Goal: Task Accomplishment & Management: Complete application form

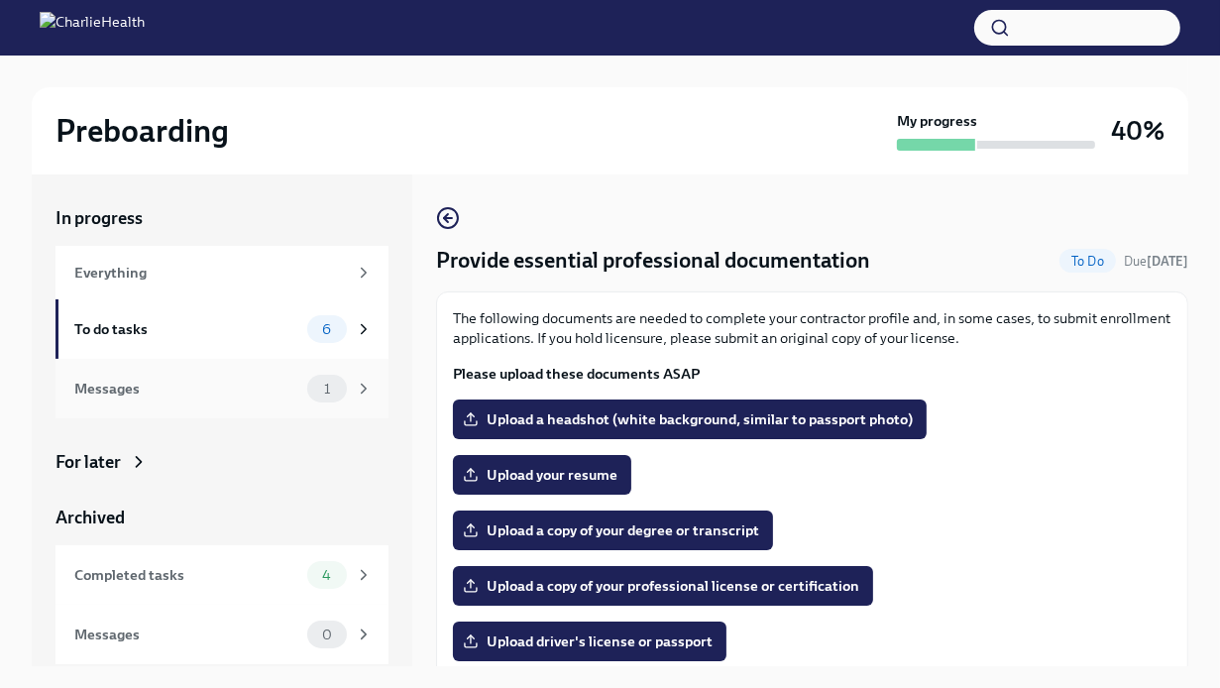
click at [262, 395] on div "Messages" at bounding box center [186, 389] width 225 height 22
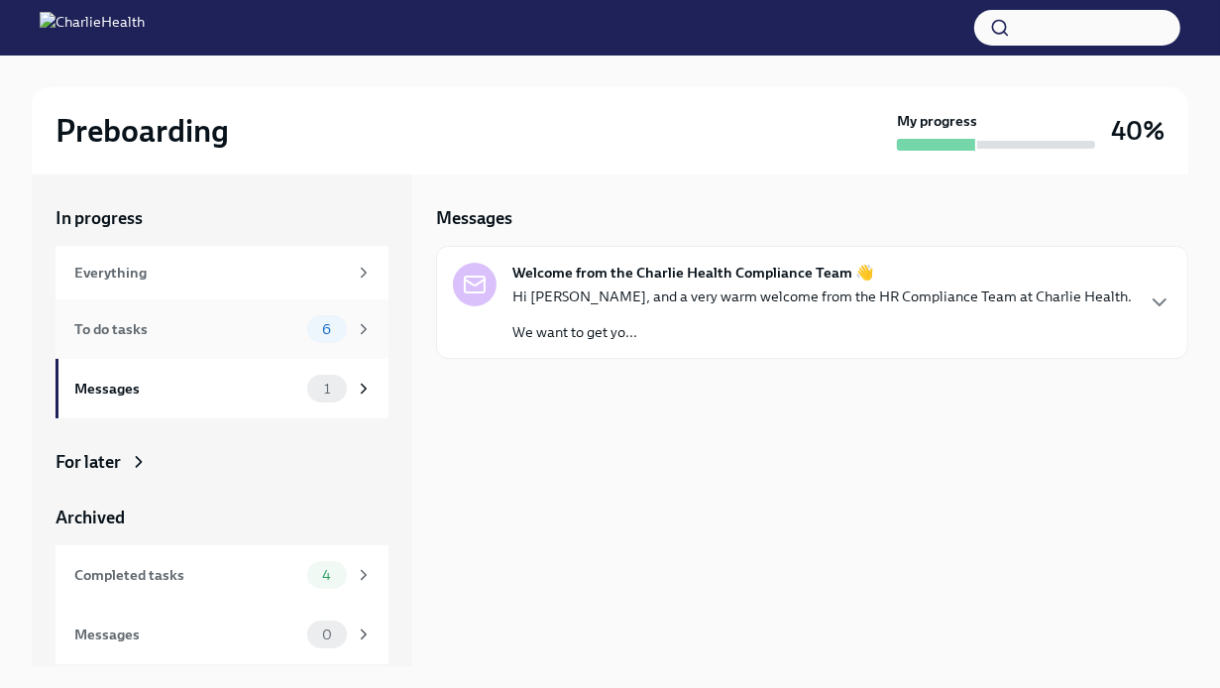
click at [250, 336] on div "To do tasks" at bounding box center [186, 329] width 225 height 22
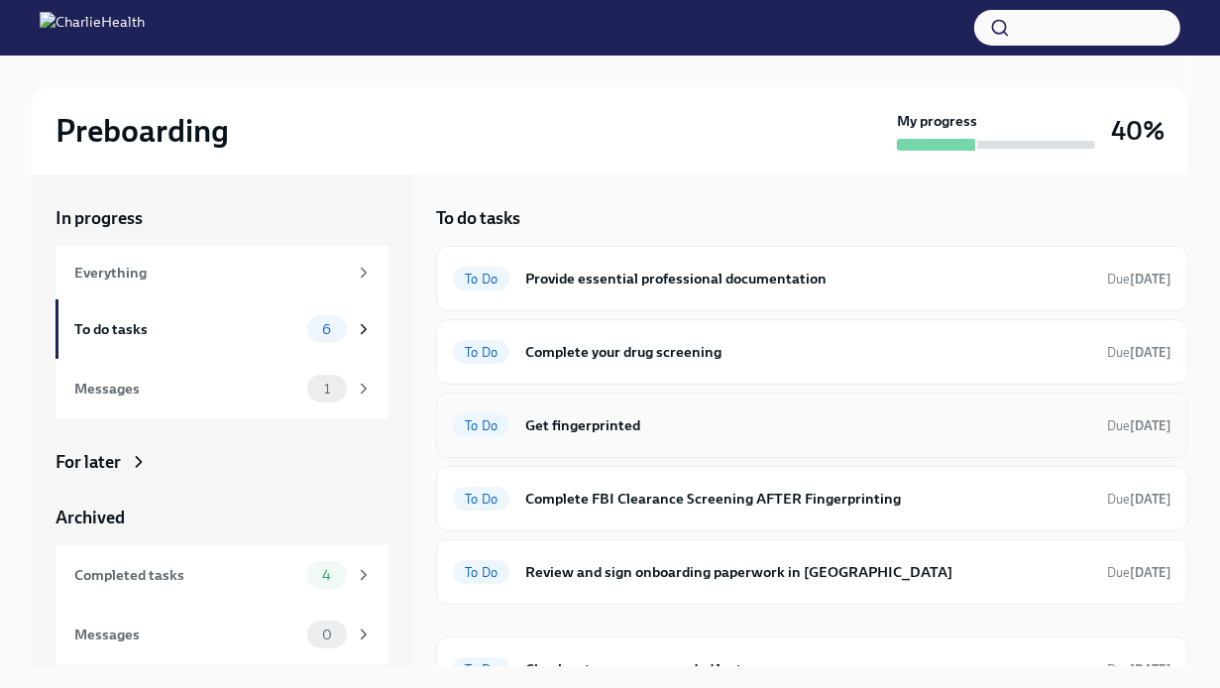
click at [583, 429] on h6 "Get fingerprinted" at bounding box center [808, 425] width 566 height 22
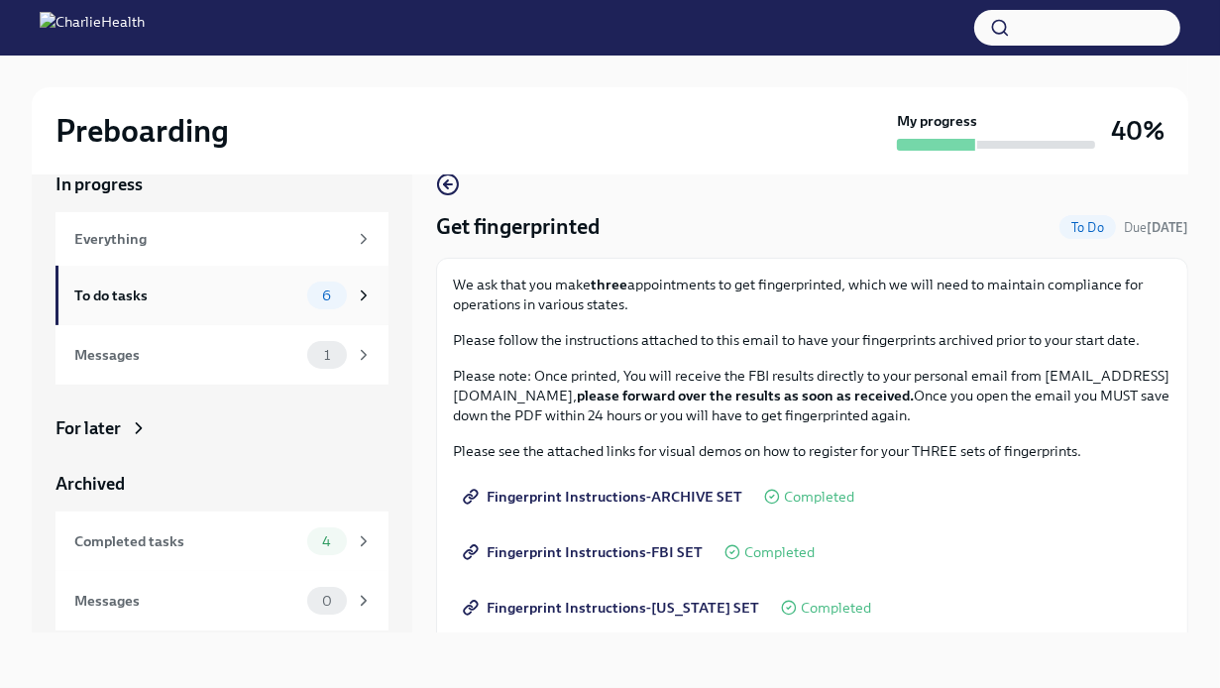
click at [323, 299] on span "6" at bounding box center [326, 295] width 33 height 15
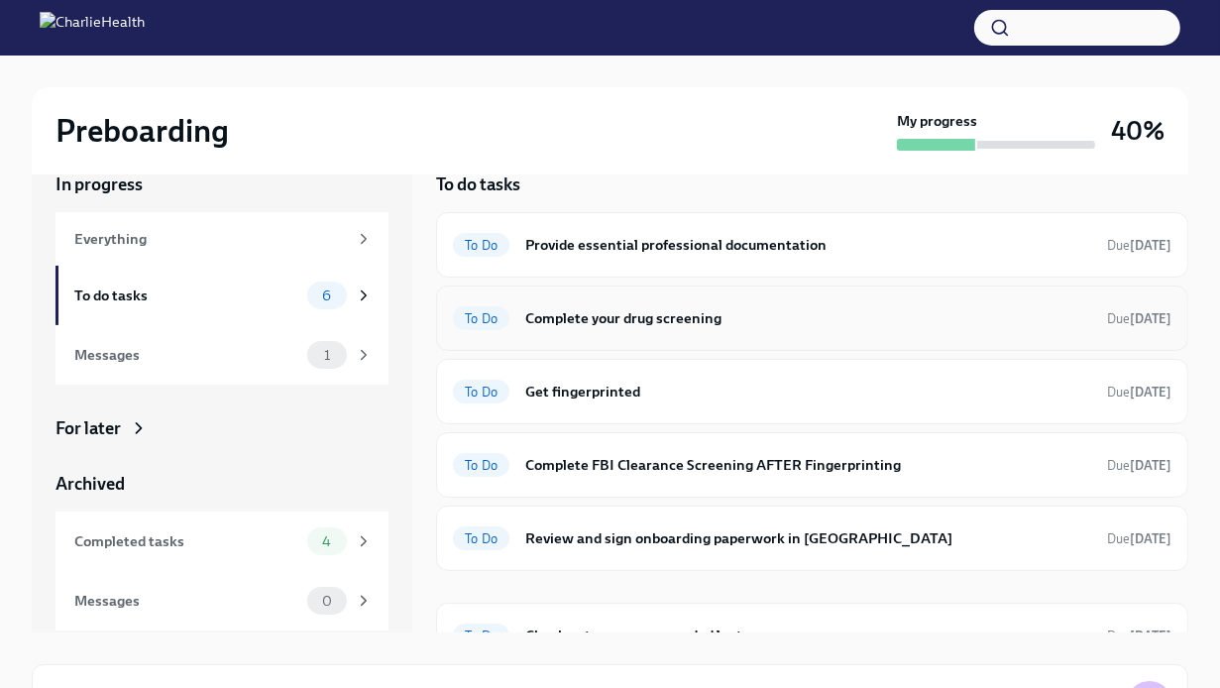
click at [721, 314] on h6 "Complete your drug screening" at bounding box center [808, 318] width 566 height 22
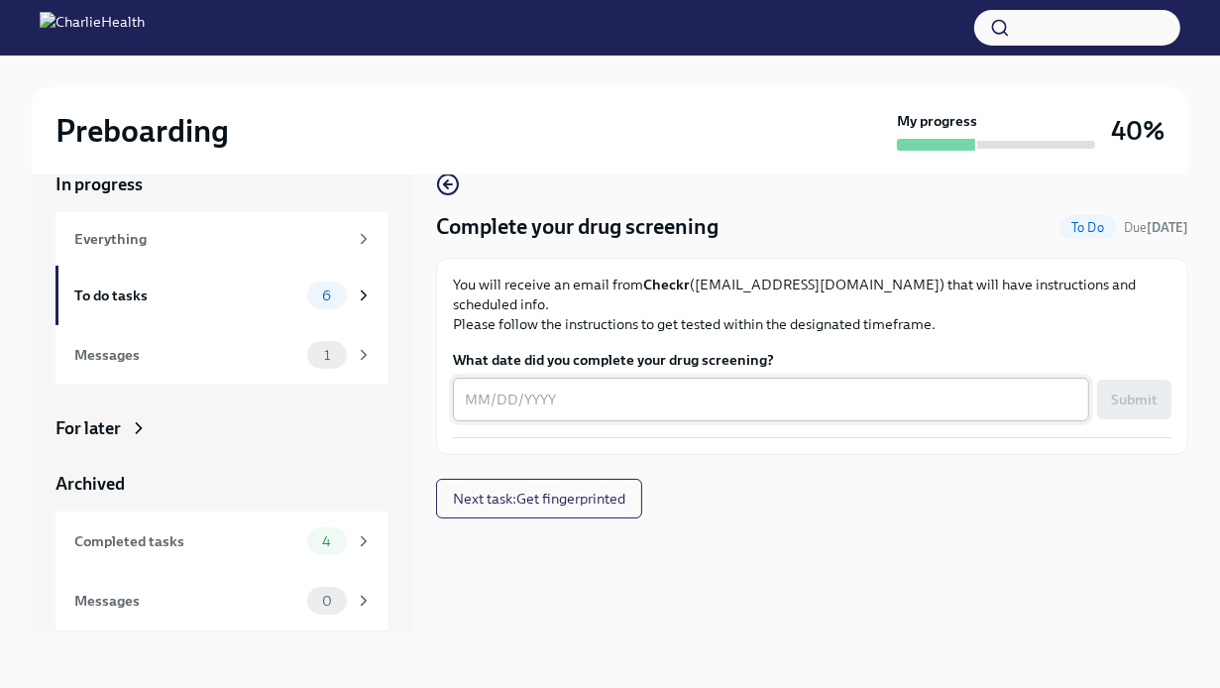
click at [459, 378] on div "x ​" at bounding box center [771, 400] width 636 height 44
click at [469, 388] on textarea "What date did you complete your drug screening?" at bounding box center [771, 400] width 613 height 24
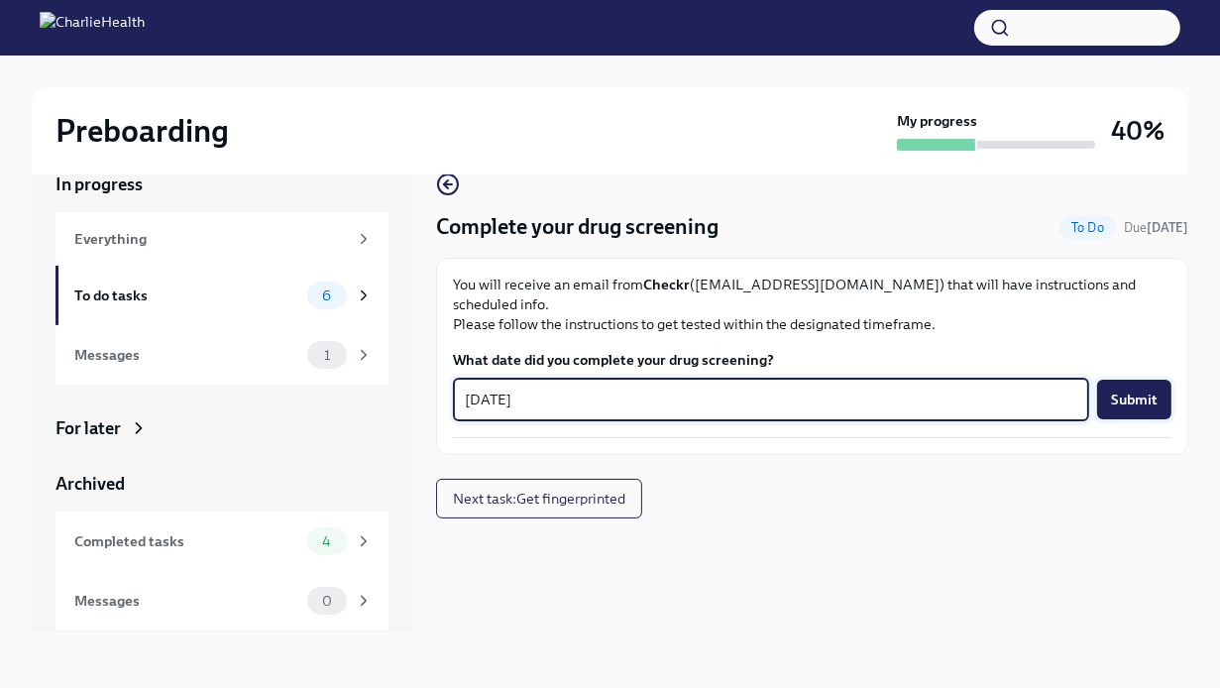
type textarea "[DATE]"
click at [1139, 390] on span "Submit" at bounding box center [1134, 400] width 47 height 20
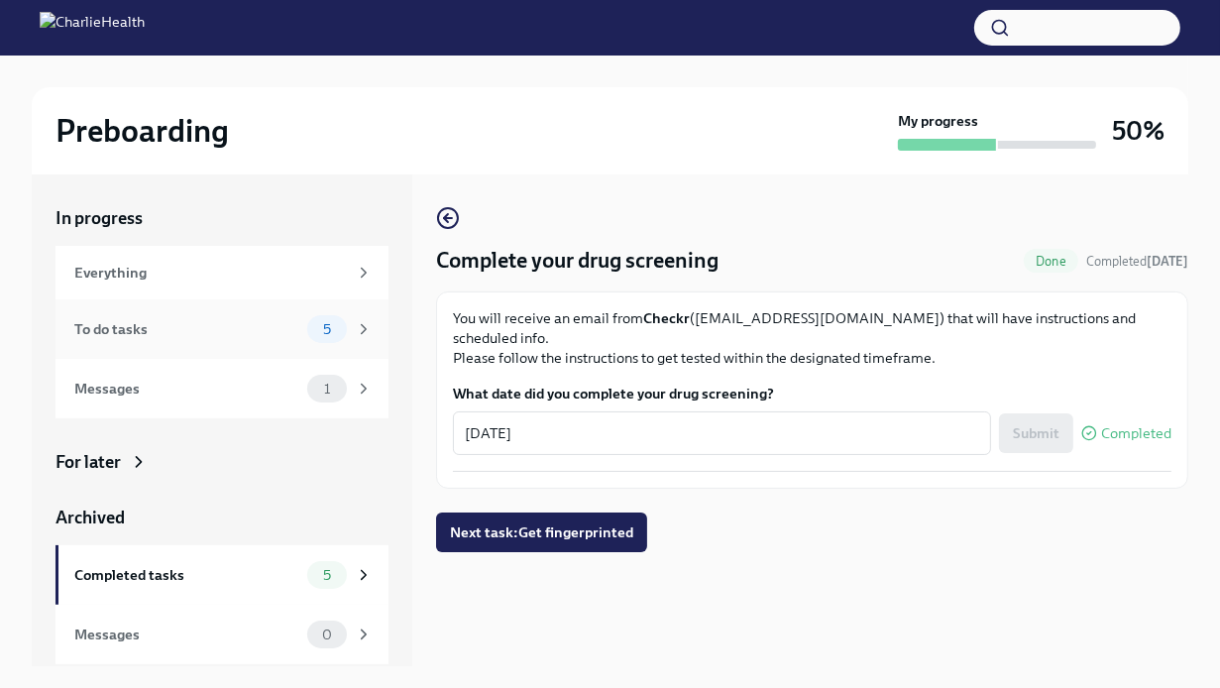
click at [253, 334] on div "To do tasks" at bounding box center [186, 329] width 225 height 22
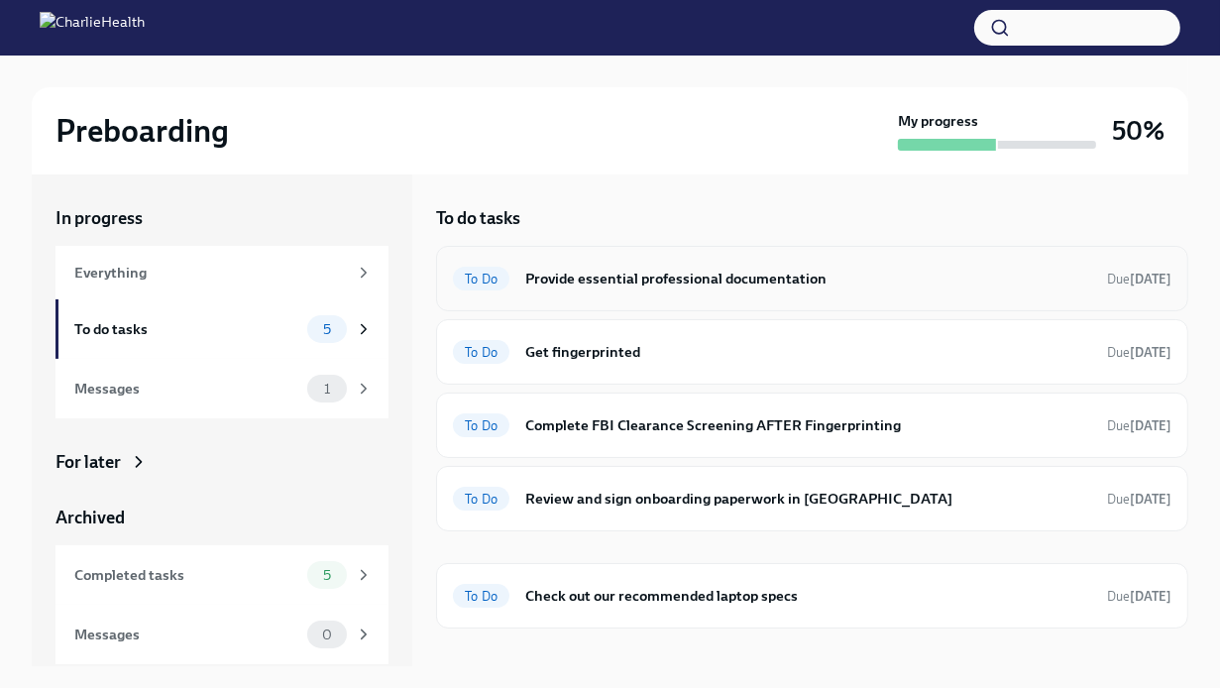
click at [659, 273] on h6 "Provide essential professional documentation" at bounding box center [808, 279] width 566 height 22
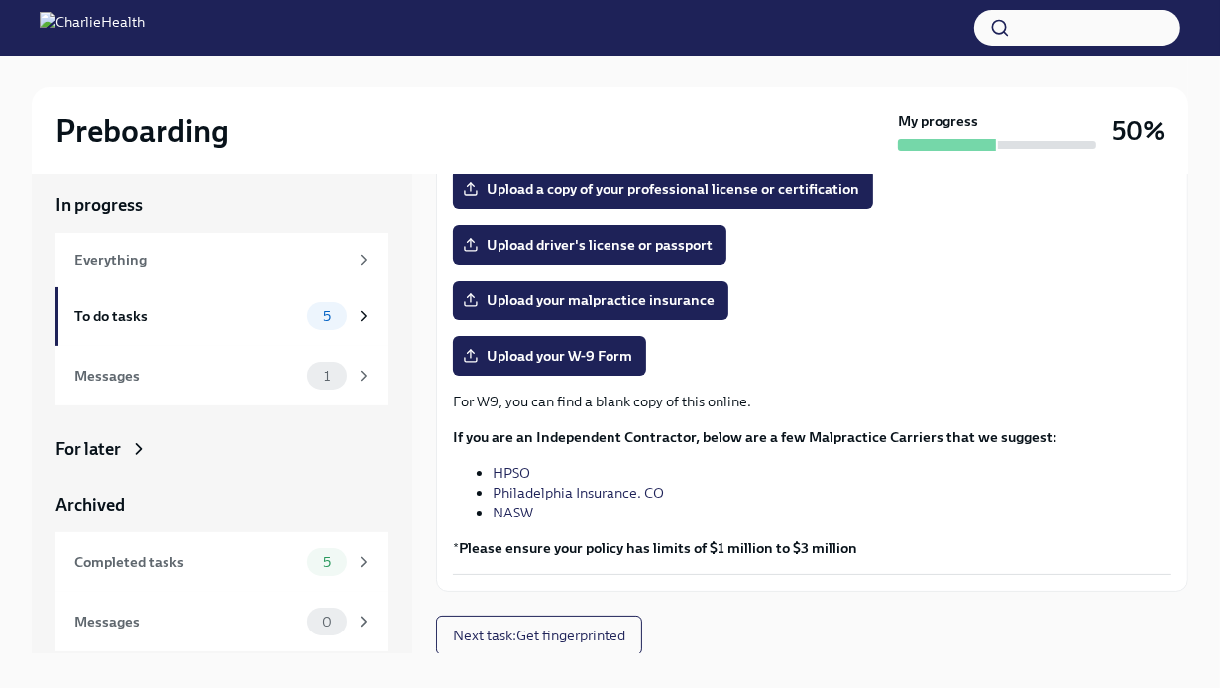
scroll to position [34, 0]
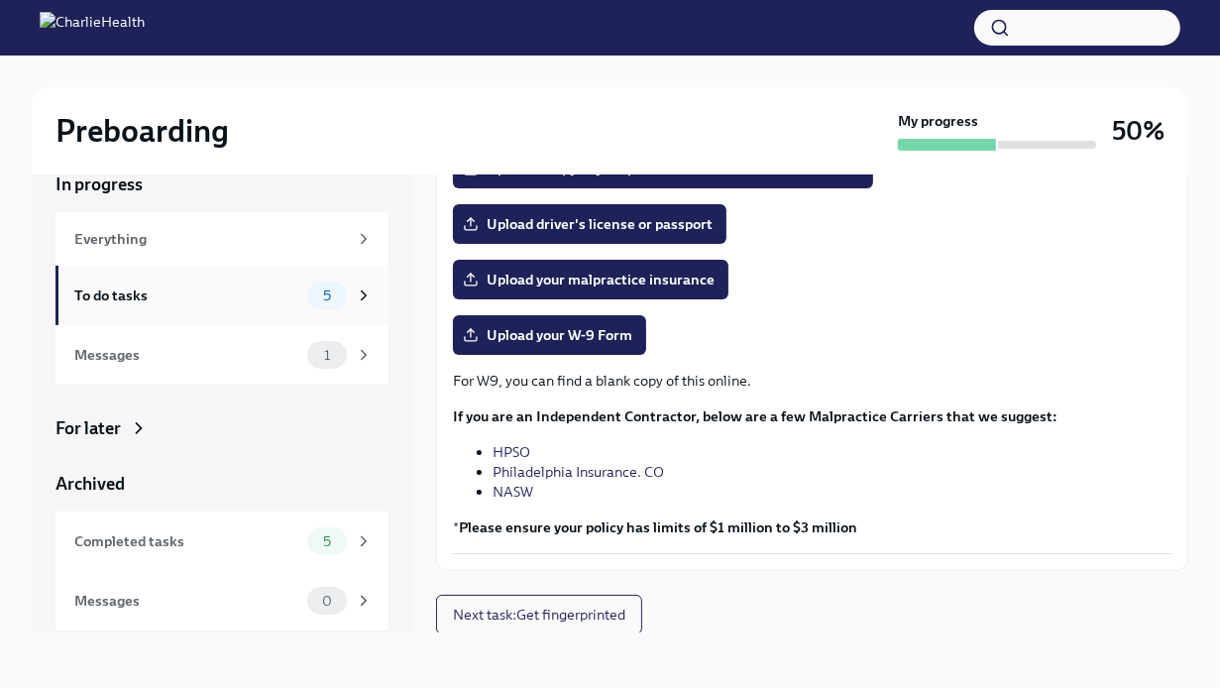
click at [266, 299] on div "To do tasks" at bounding box center [186, 296] width 225 height 22
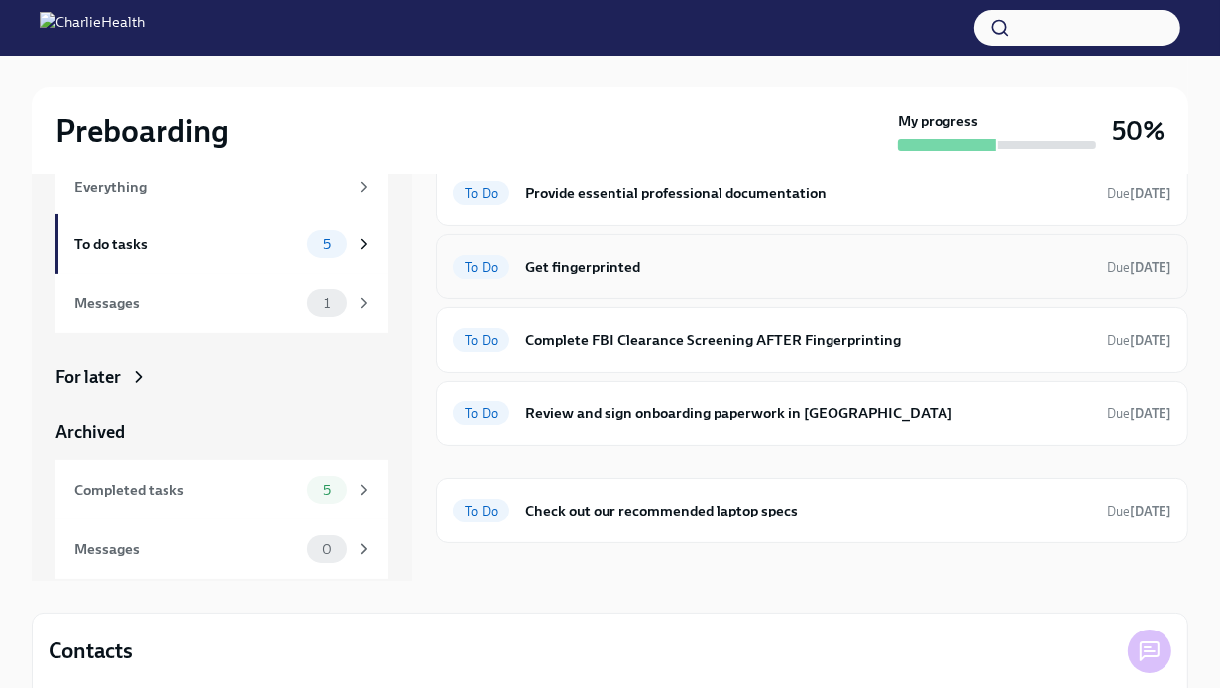
scroll to position [133, 0]
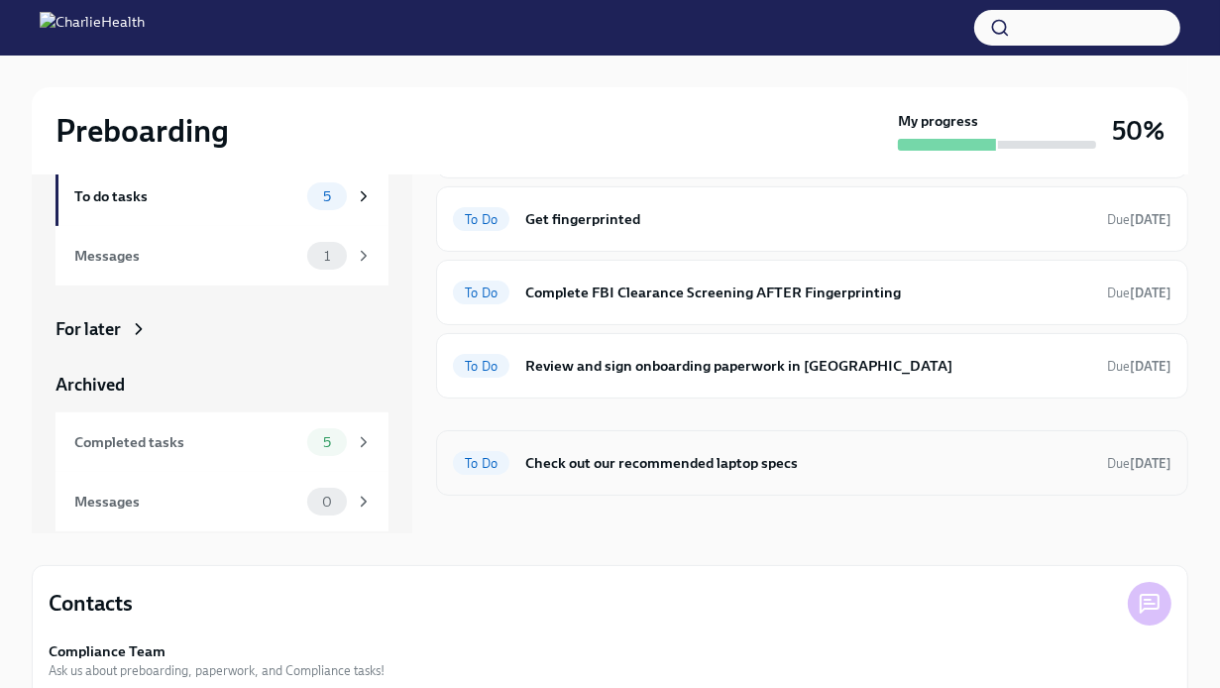
click at [713, 456] on h6 "Check out our recommended laptop specs" at bounding box center [808, 463] width 566 height 22
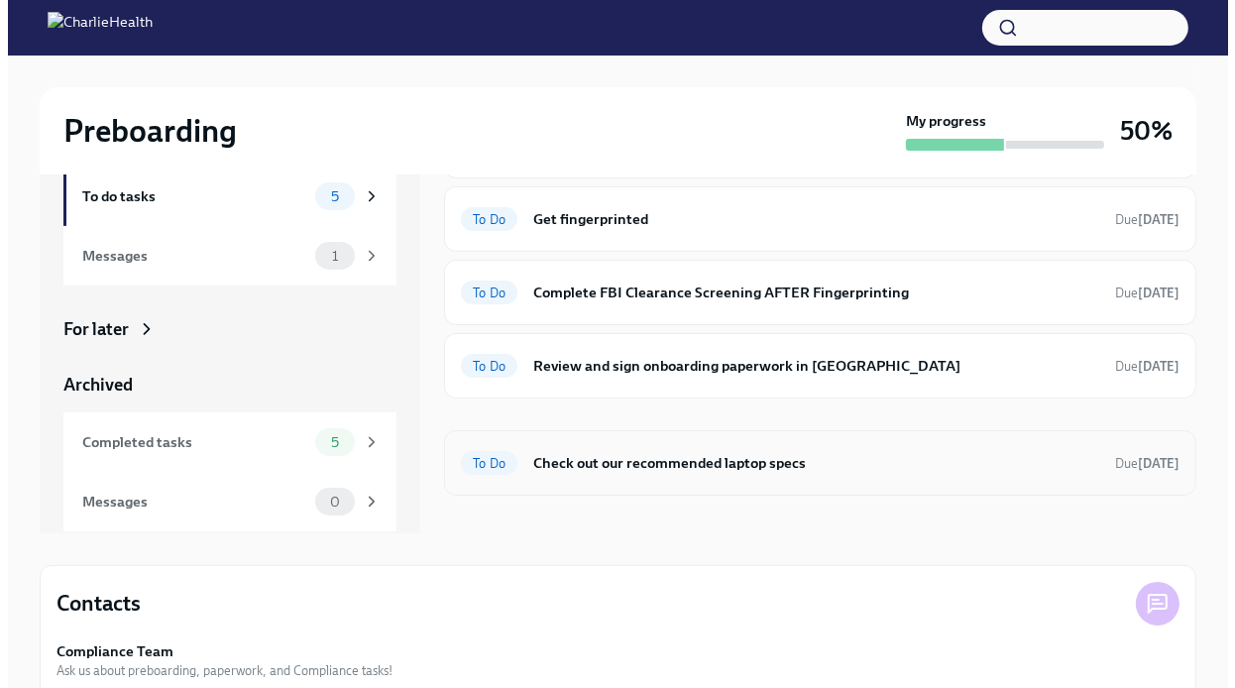
scroll to position [34, 0]
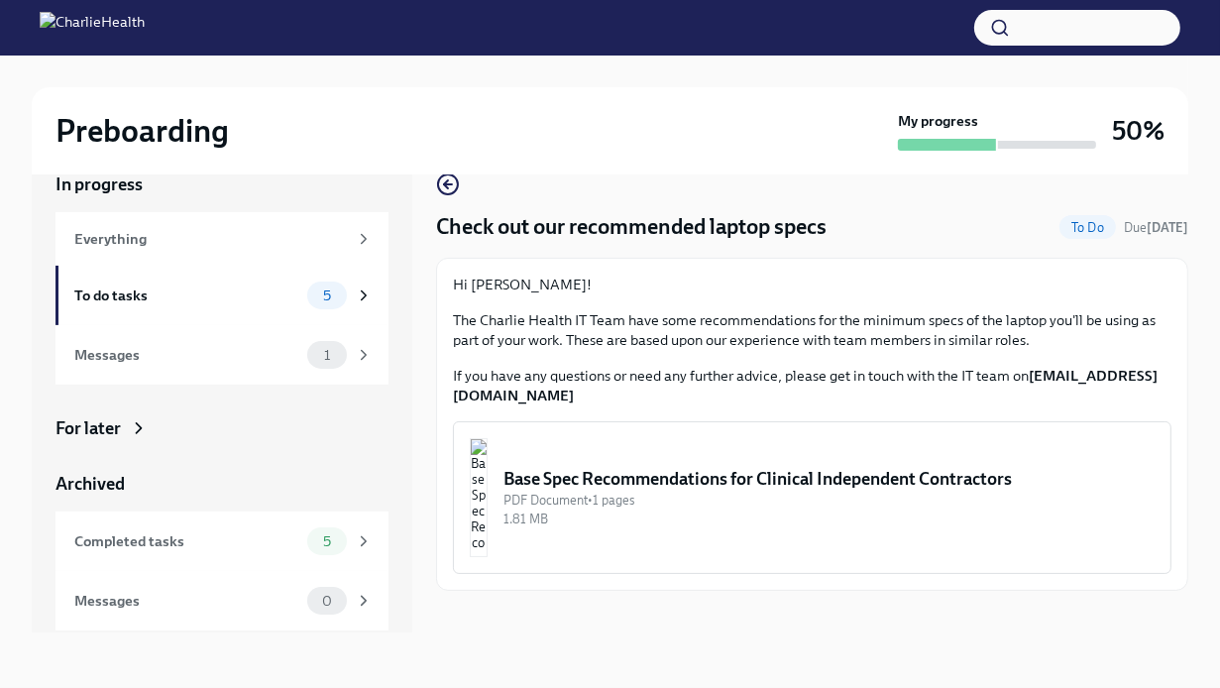
click at [744, 477] on div "Base Spec Recommendations for Clinical Independent Contractors" at bounding box center [829, 479] width 651 height 24
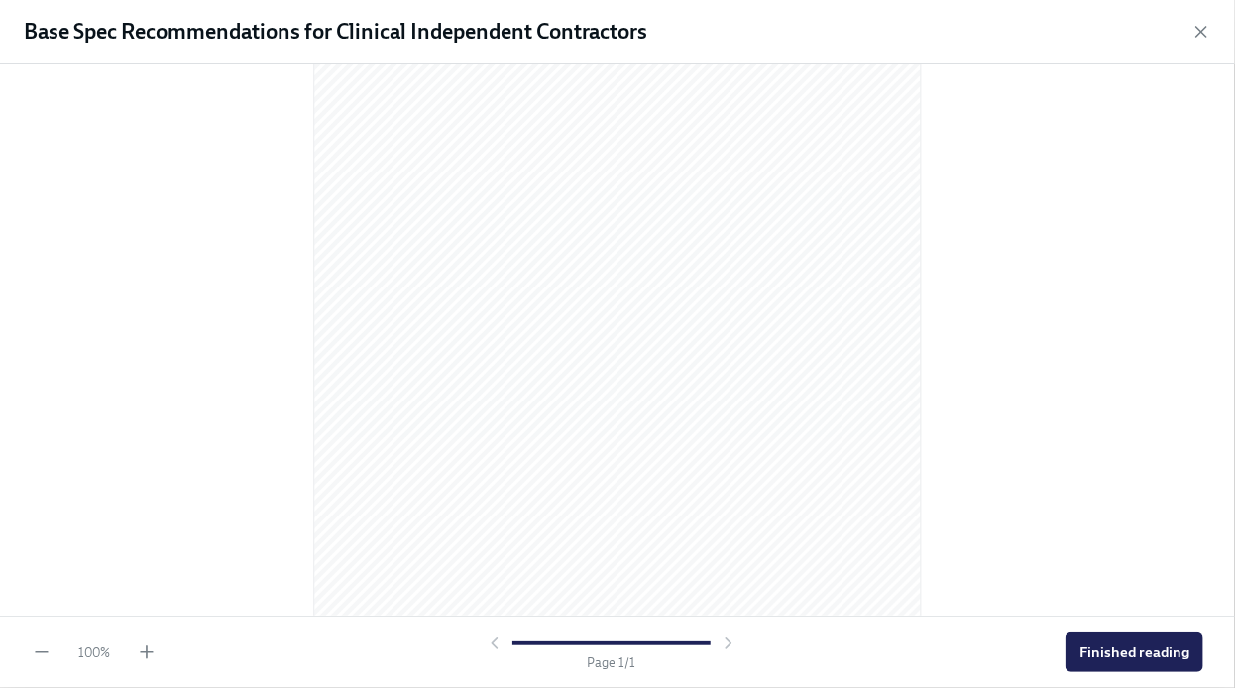
scroll to position [266, 0]
click at [1115, 651] on span "Finished reading" at bounding box center [1135, 652] width 110 height 20
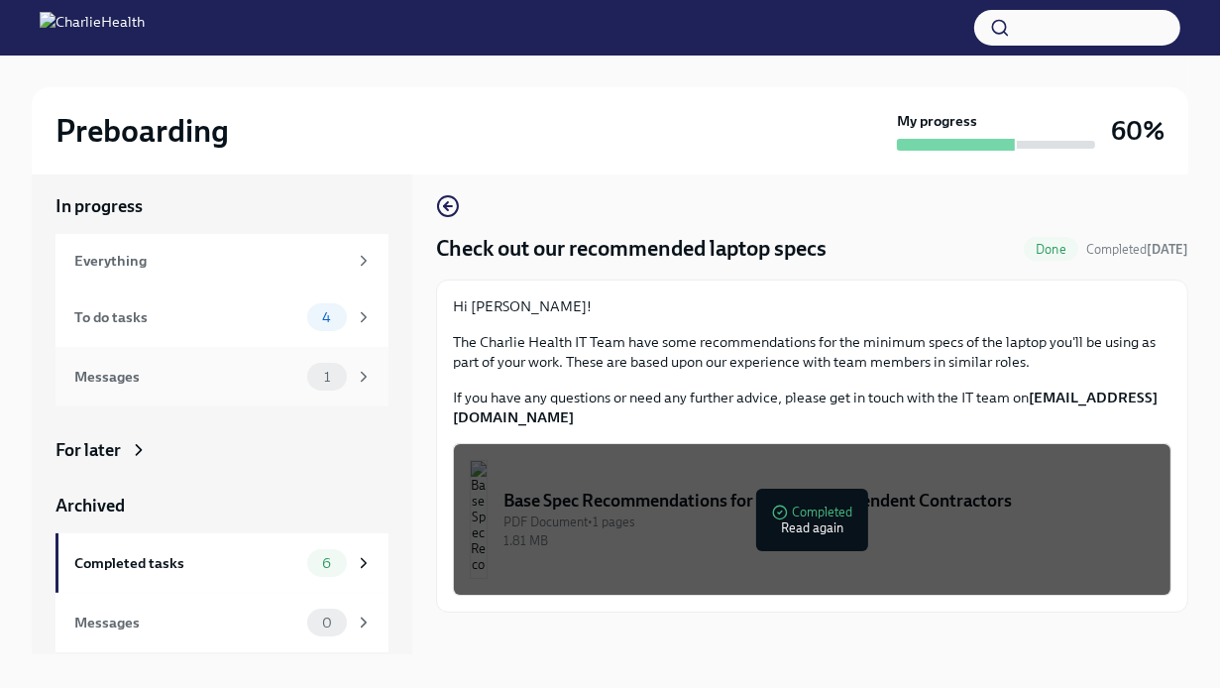
scroll to position [0, 0]
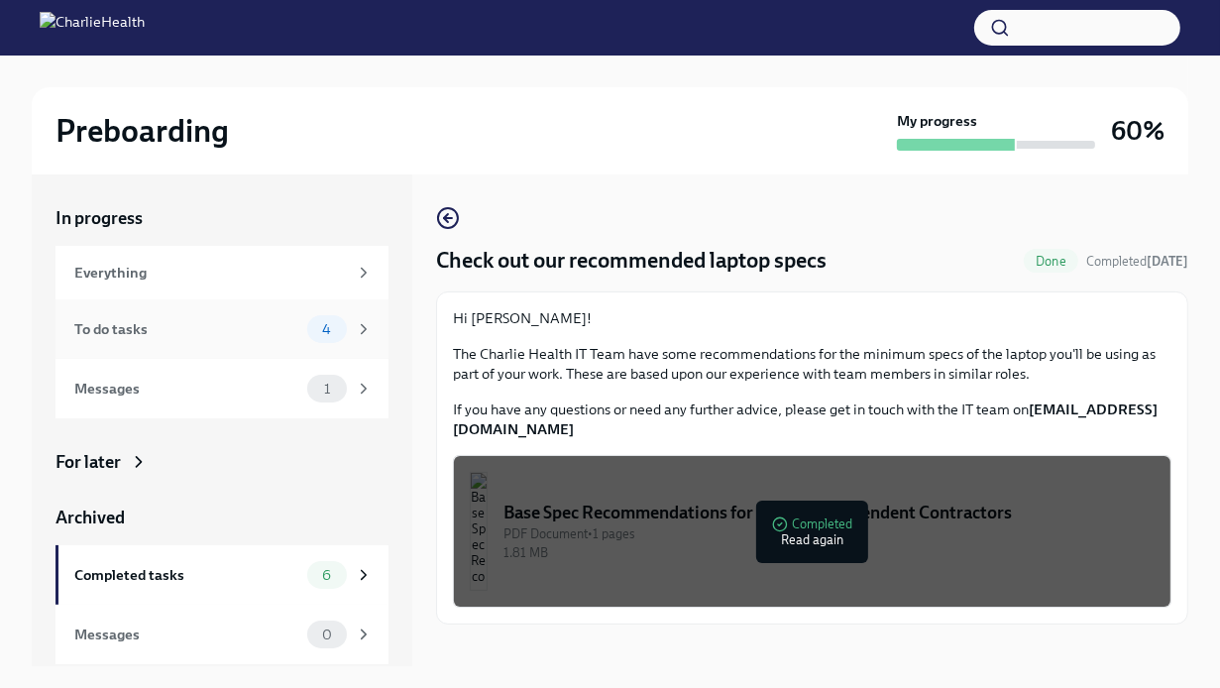
click at [262, 332] on div "To do tasks" at bounding box center [186, 329] width 225 height 22
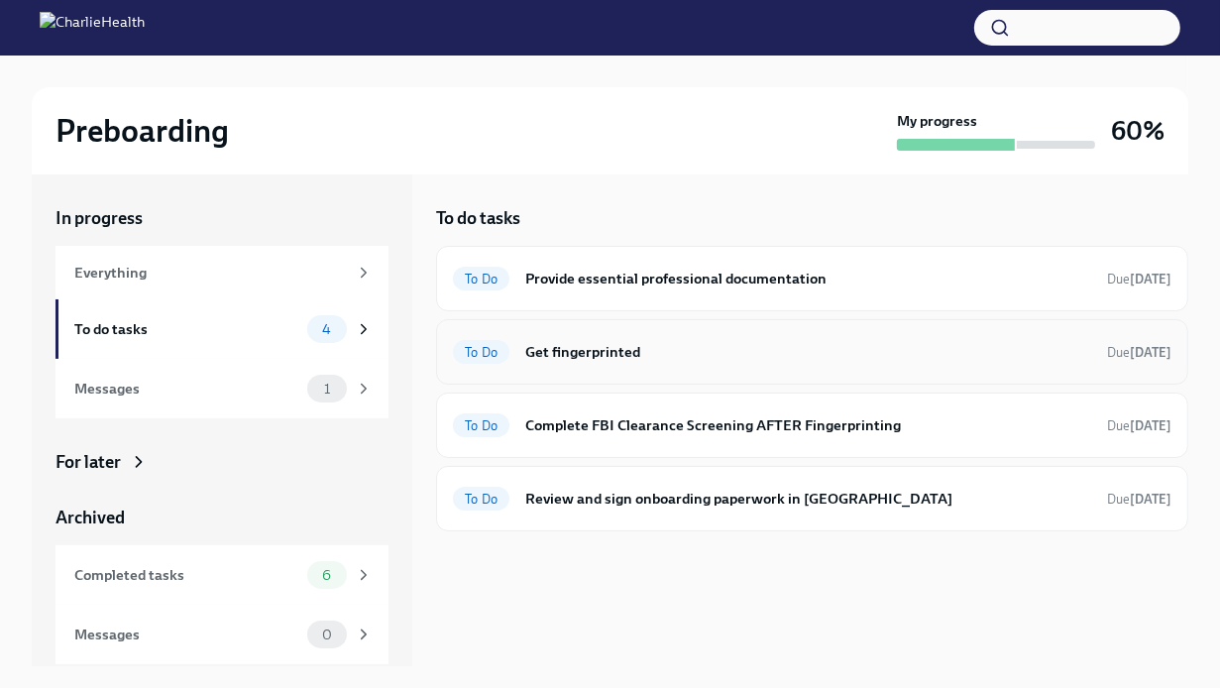
click at [639, 338] on div "To Do Get fingerprinted Due [DATE]" at bounding box center [812, 352] width 719 height 32
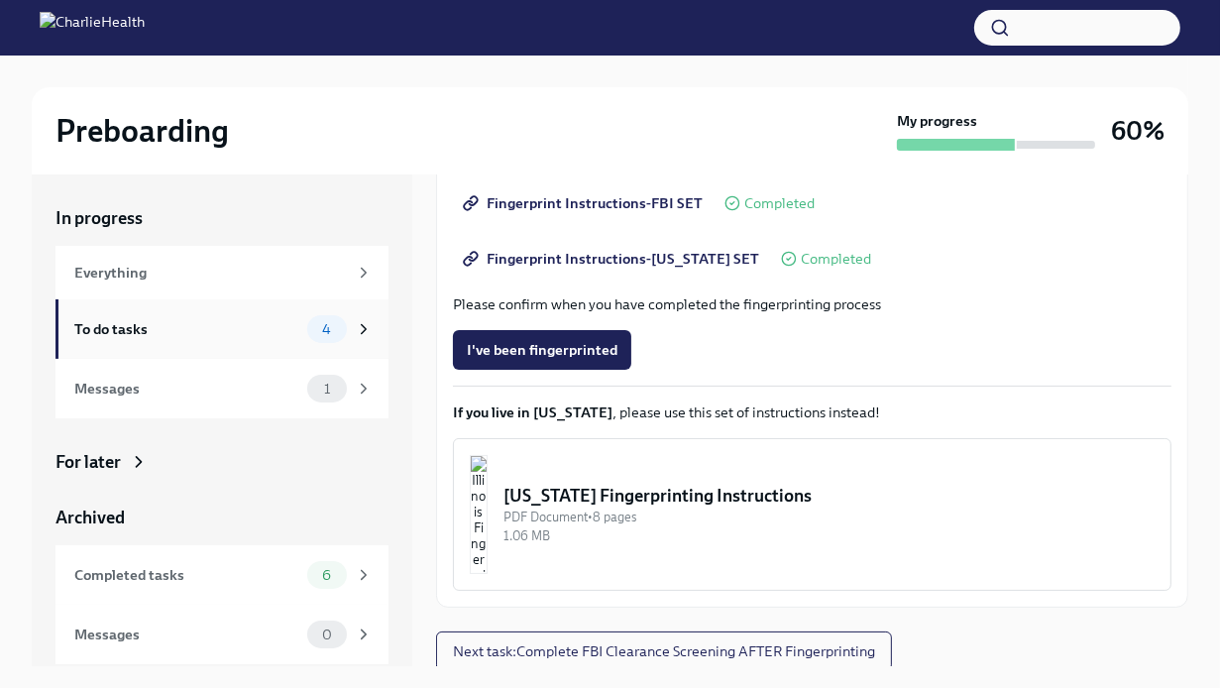
scroll to position [385, 0]
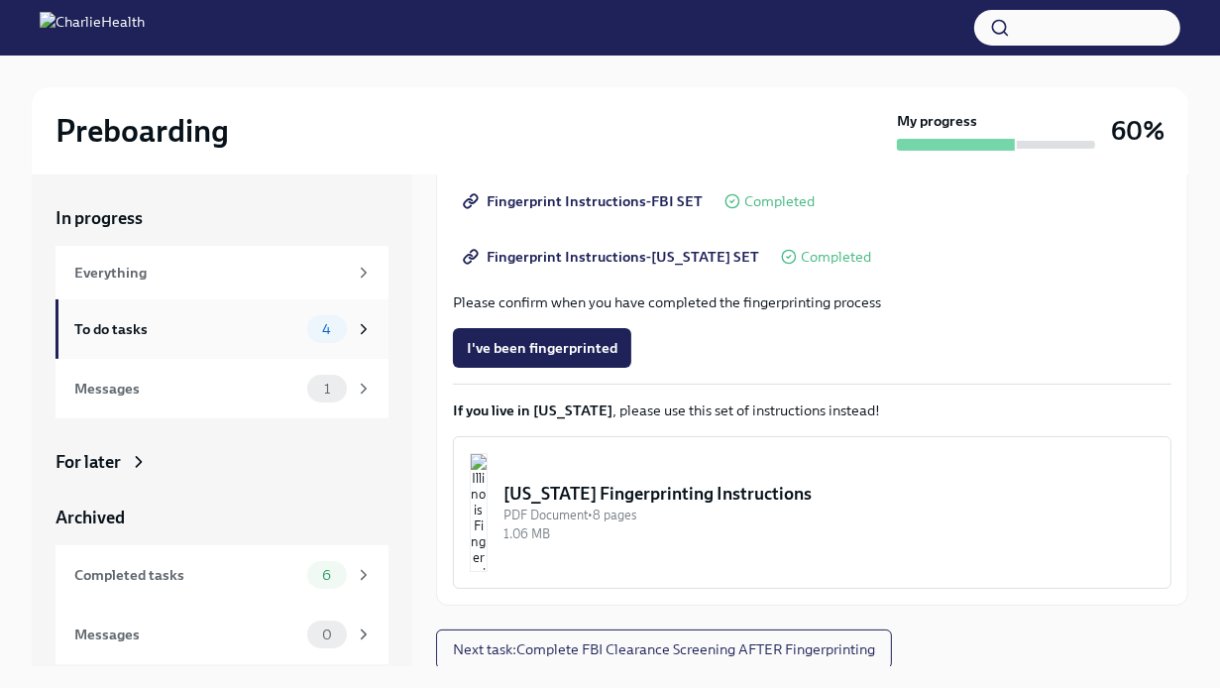
click at [129, 319] on div "To do tasks" at bounding box center [186, 329] width 225 height 22
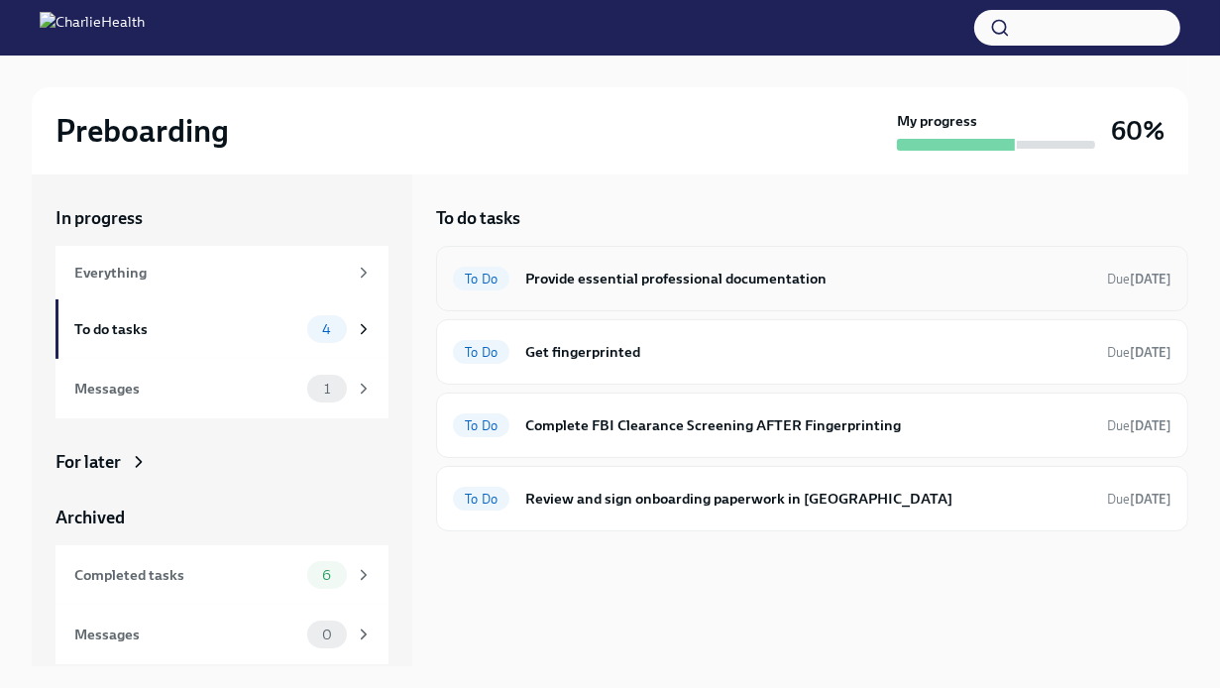
click at [729, 267] on div "To Do Provide essential professional documentation Due [DATE]" at bounding box center [812, 279] width 719 height 32
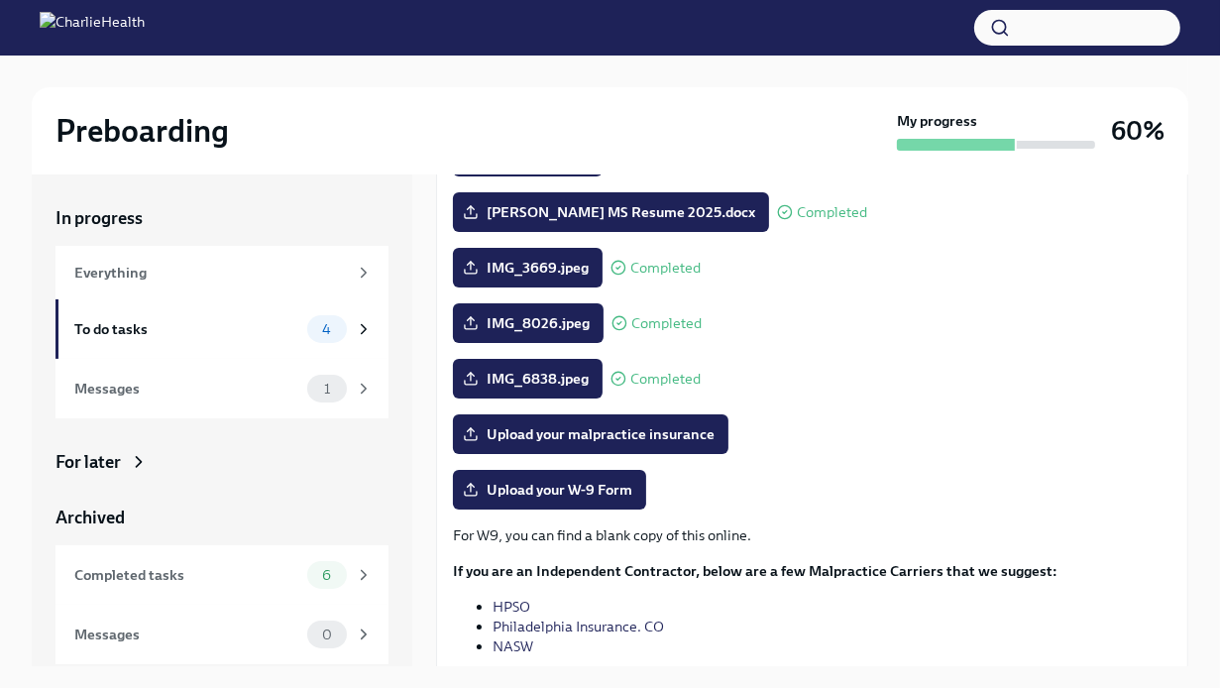
scroll to position [297, 0]
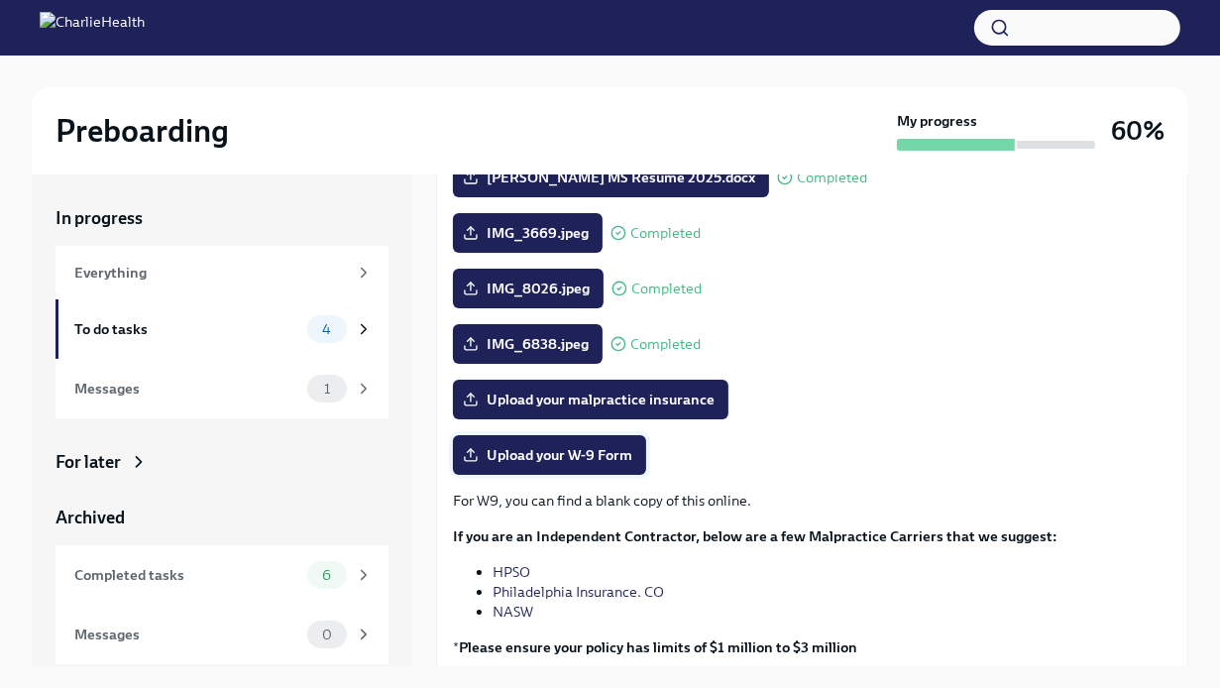
click at [596, 461] on span "Upload your W-9 Form" at bounding box center [550, 455] width 166 height 20
click at [0, 0] on input "Upload your W-9 Form" at bounding box center [0, 0] width 0 height 0
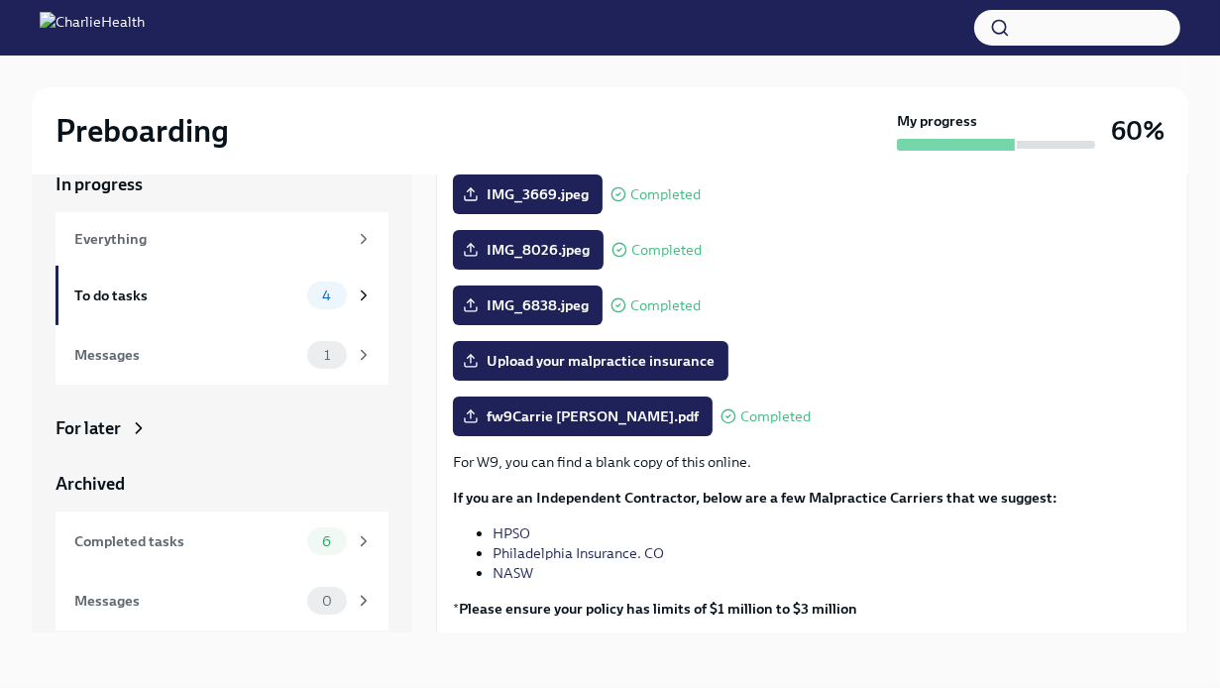
scroll to position [384, 0]
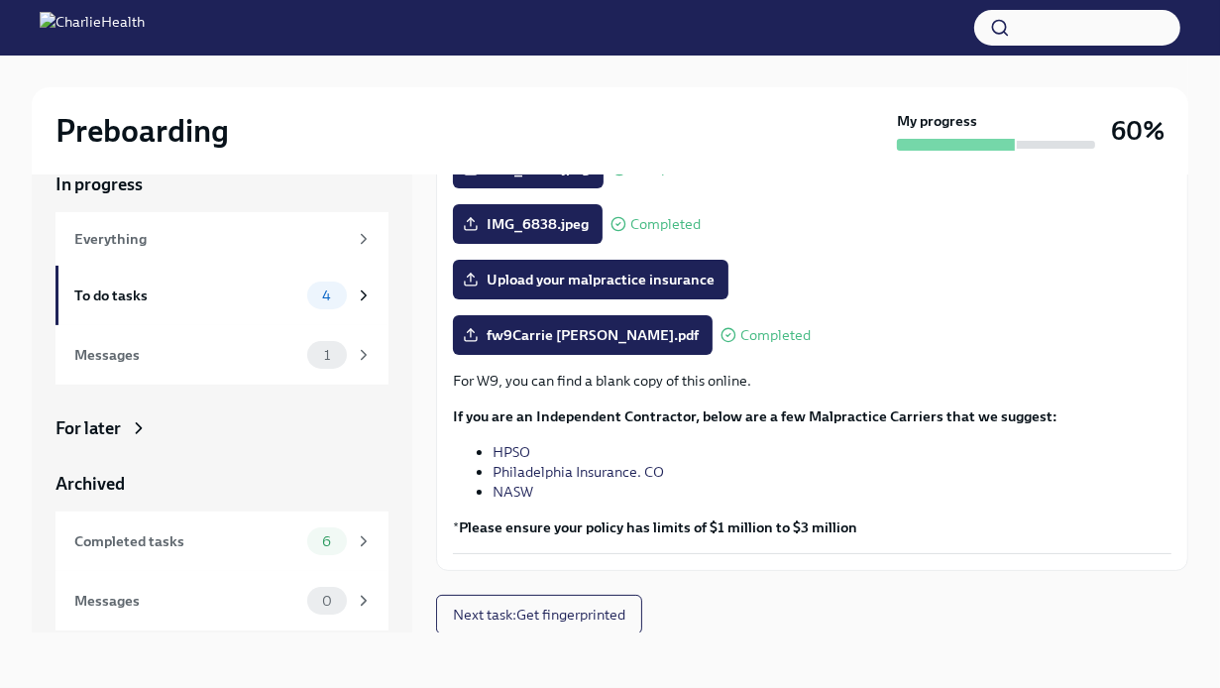
click at [420, 190] on div "In progress Everything To do tasks 4 Messages 1 For later Archived Completed ta…" at bounding box center [610, 387] width 1157 height 492
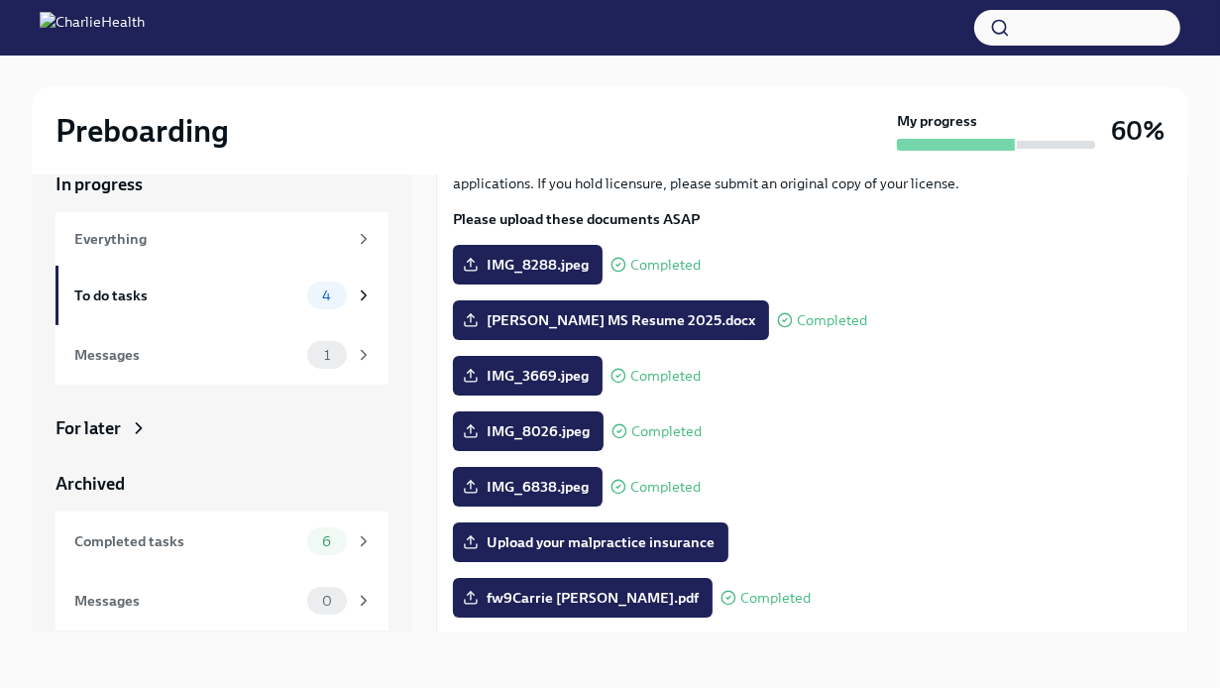
scroll to position [0, 0]
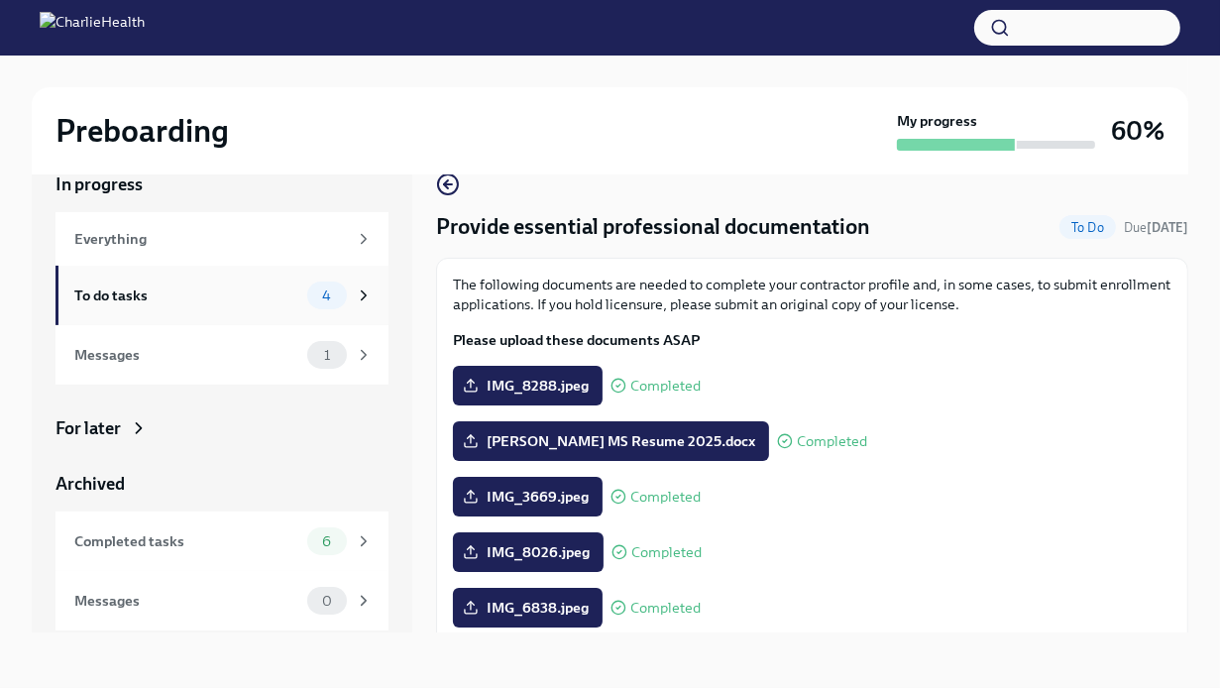
click at [145, 298] on div "To do tasks" at bounding box center [186, 296] width 225 height 22
